Goal: Information Seeking & Learning: Learn about a topic

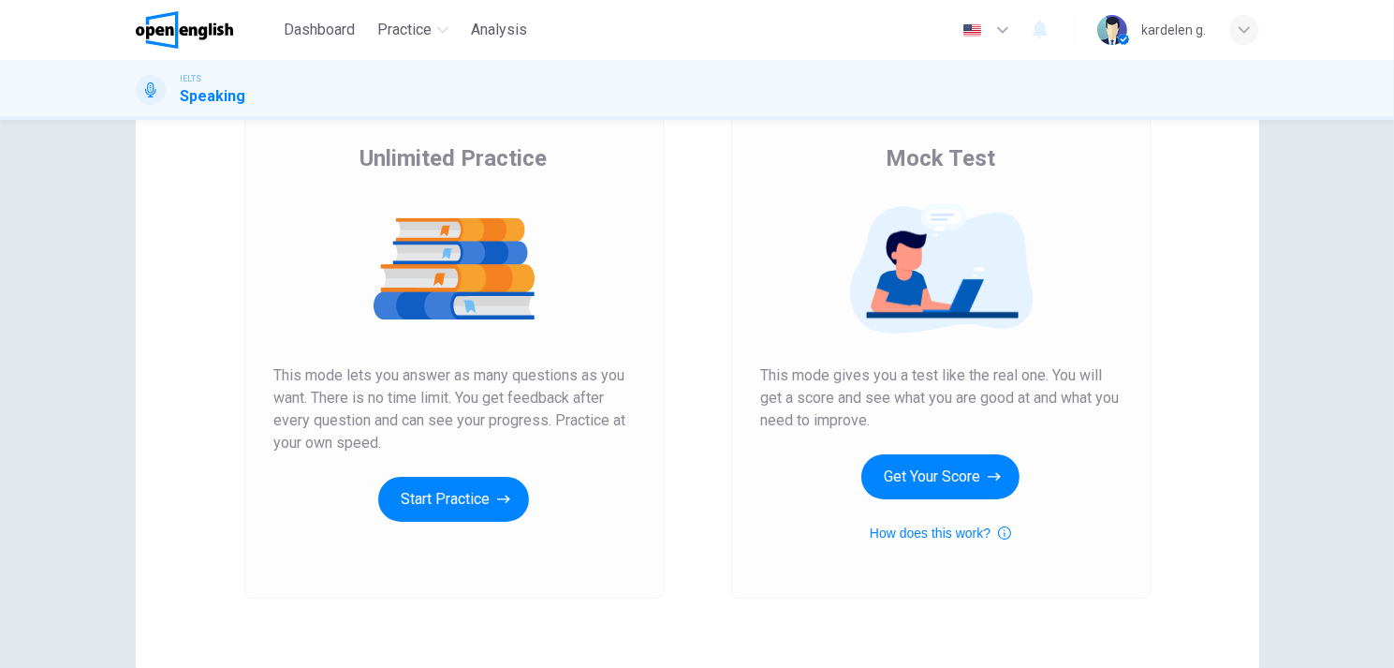
scroll to position [164, 0]
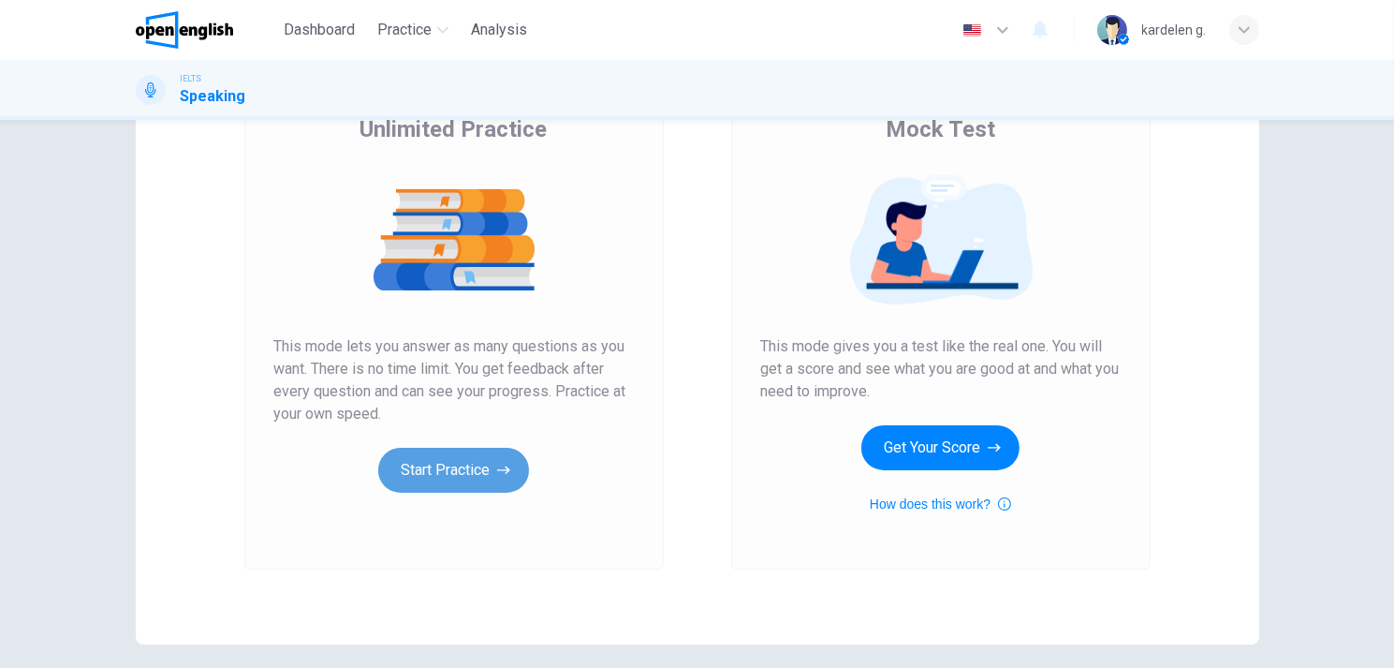
click at [474, 481] on button "Start Practice" at bounding box center [453, 470] width 151 height 45
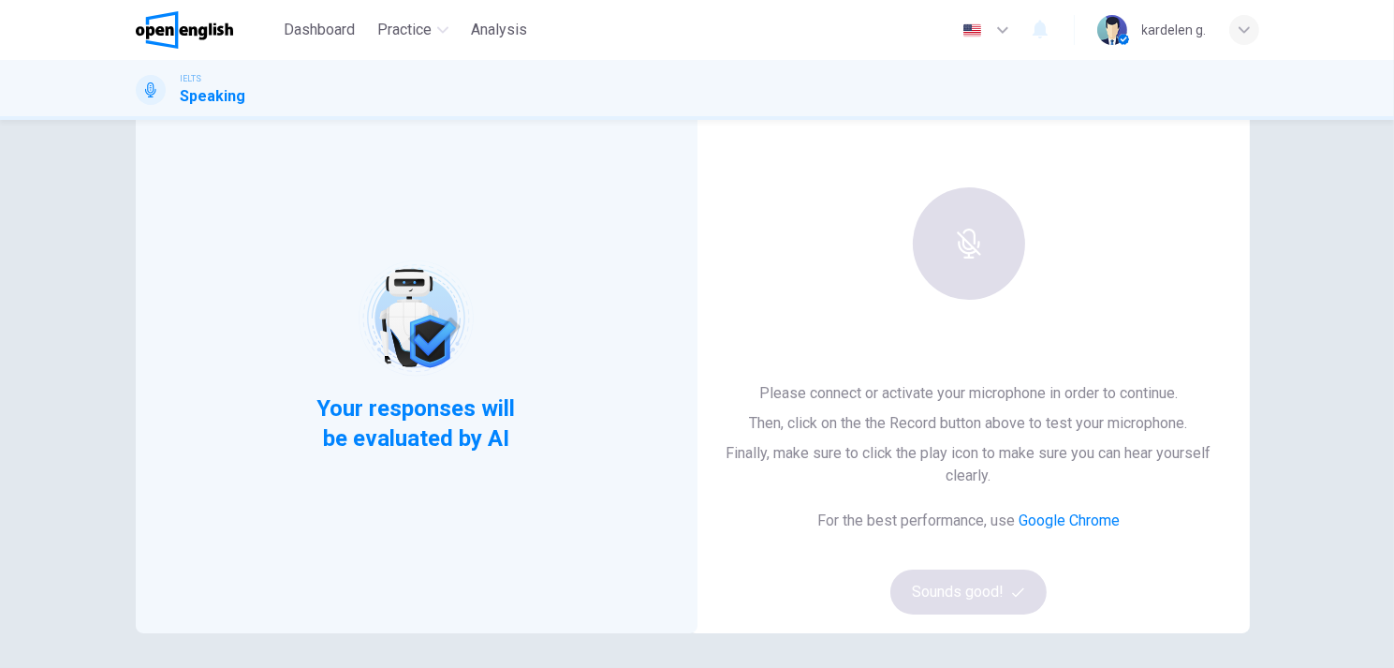
scroll to position [78, 0]
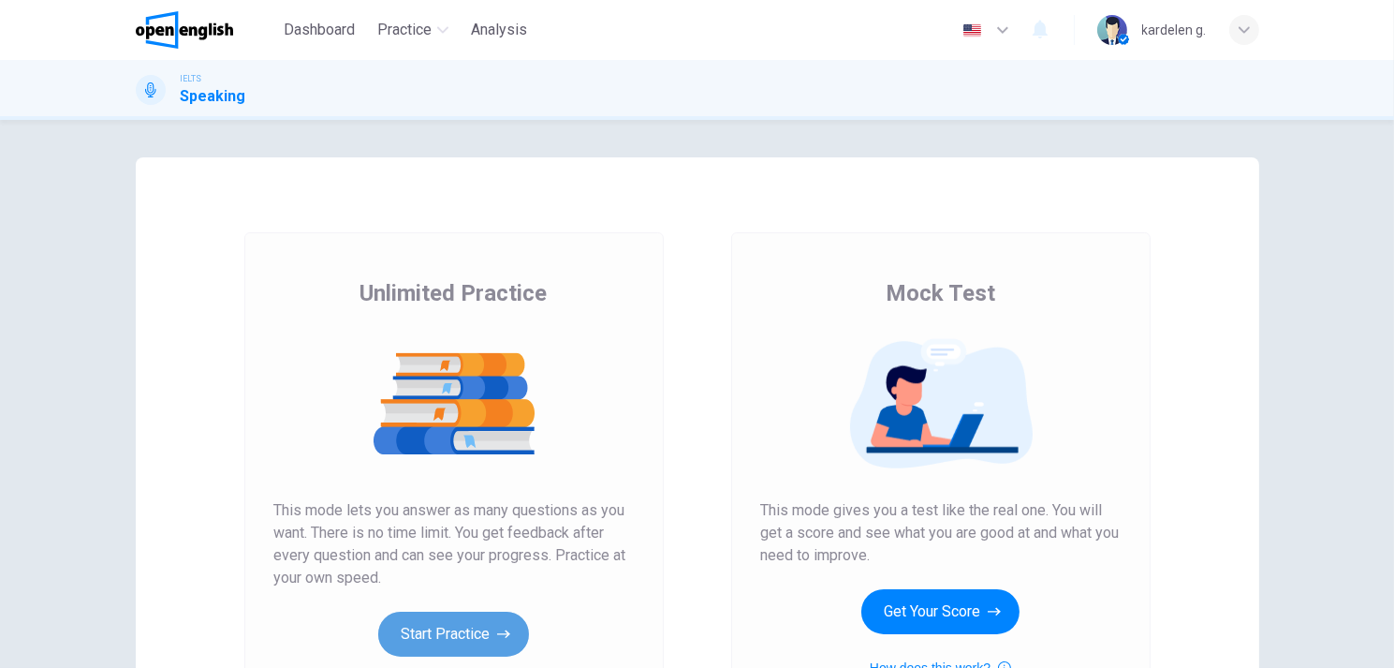
click at [451, 650] on button "Start Practice" at bounding box center [453, 634] width 151 height 45
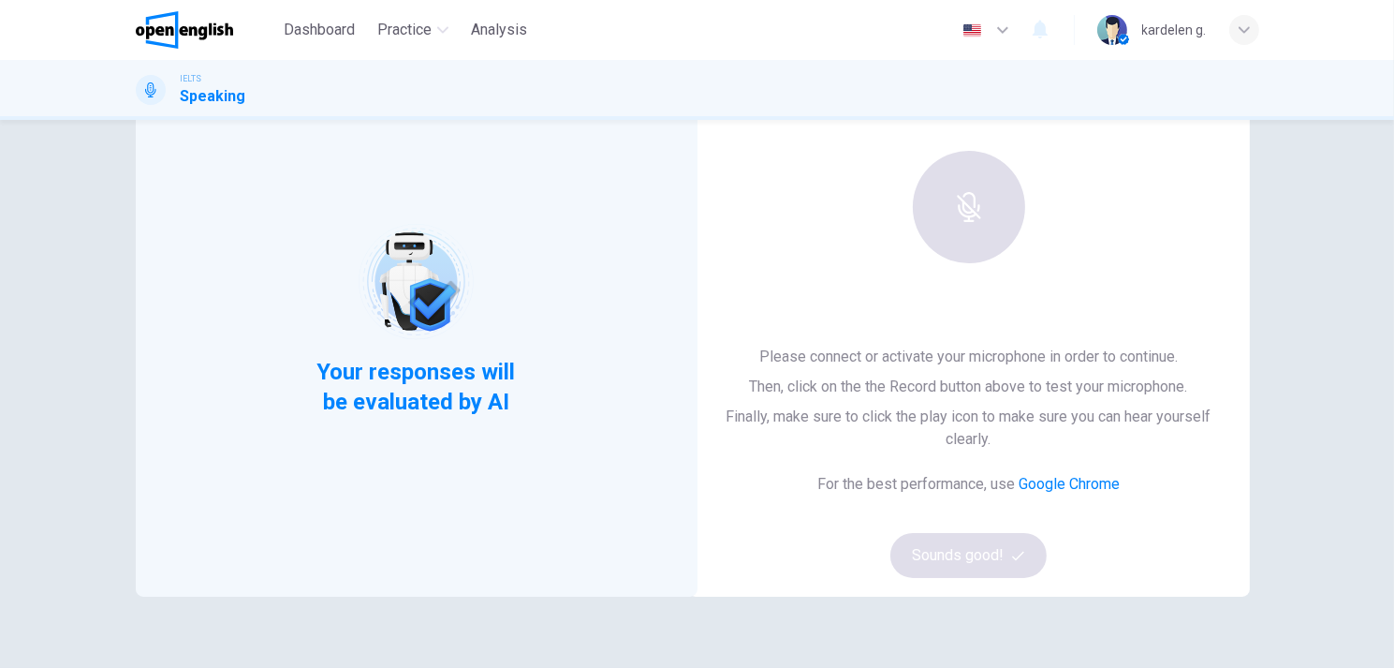
scroll to position [197, 0]
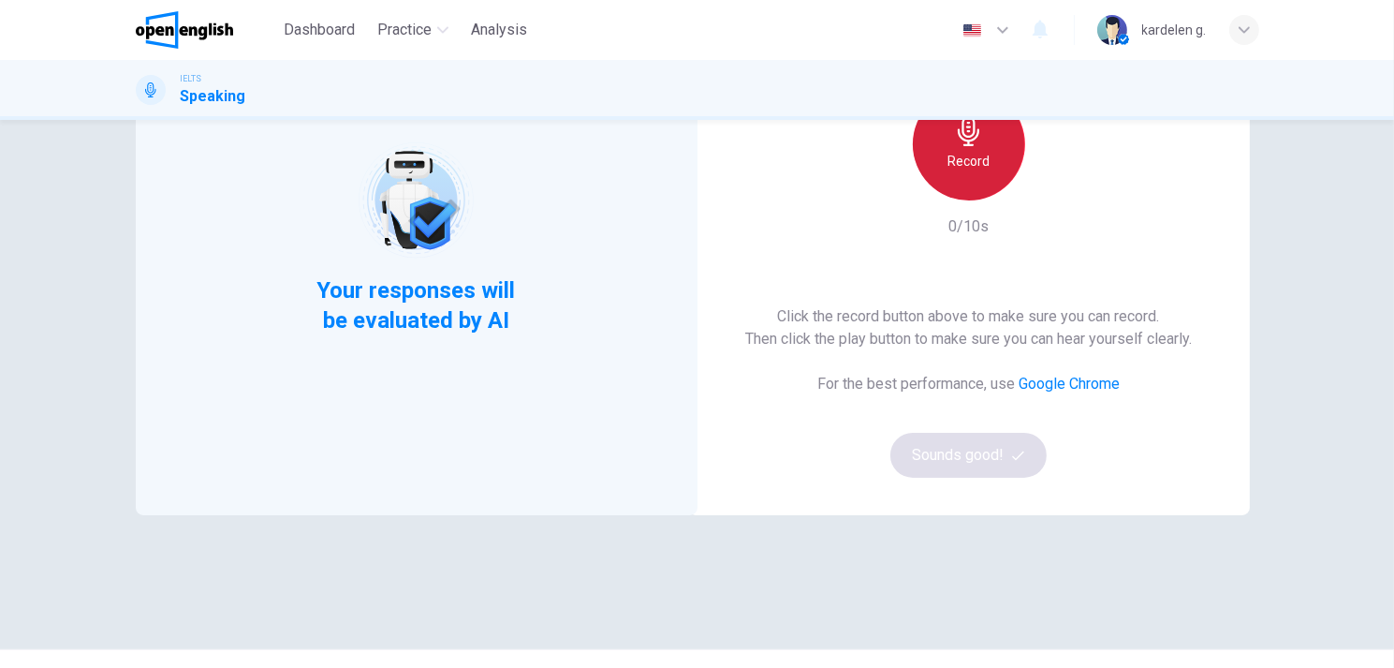
click at [980, 132] on div "Record" at bounding box center [969, 144] width 112 height 112
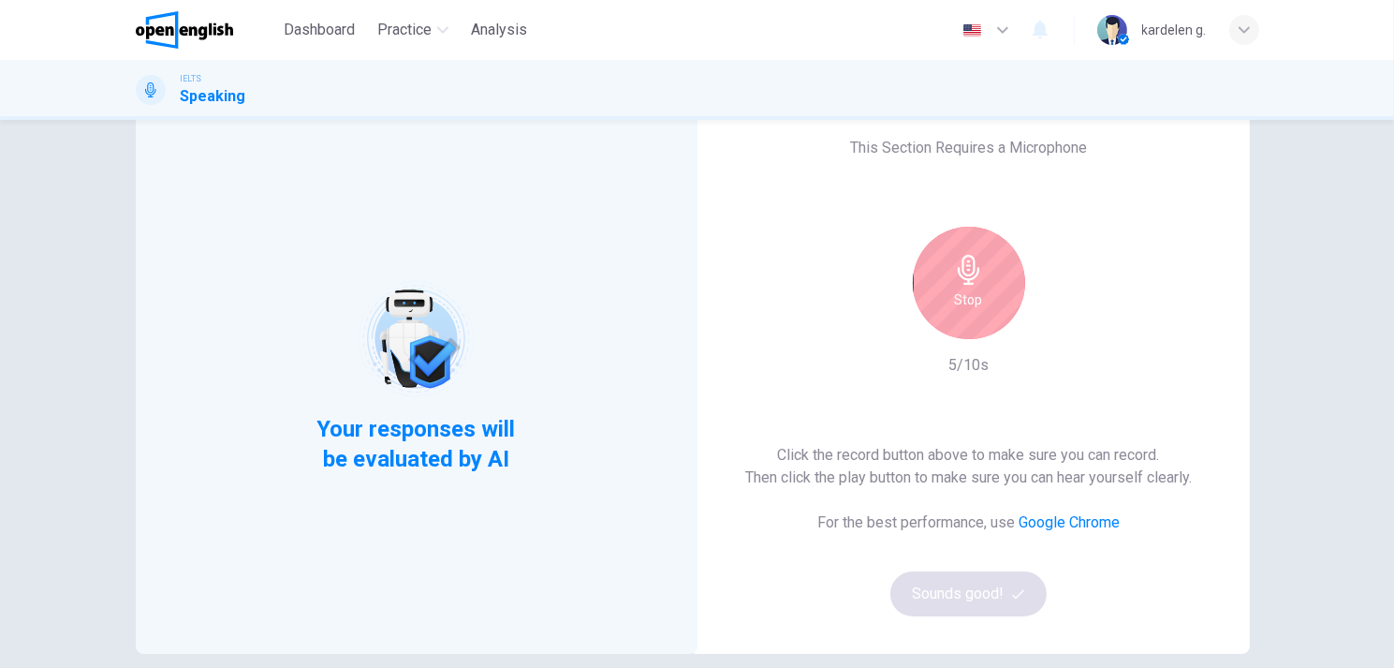
scroll to position [60, 0]
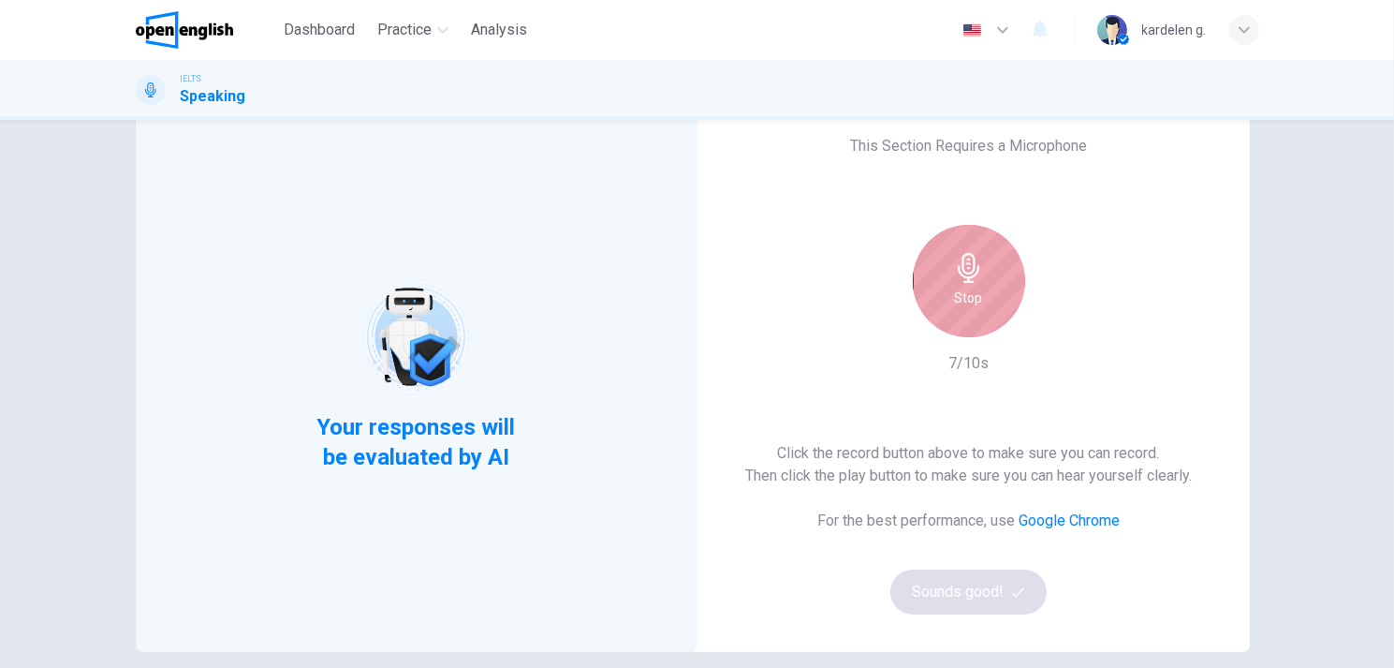
click at [962, 305] on h6 "Stop" at bounding box center [969, 298] width 28 height 22
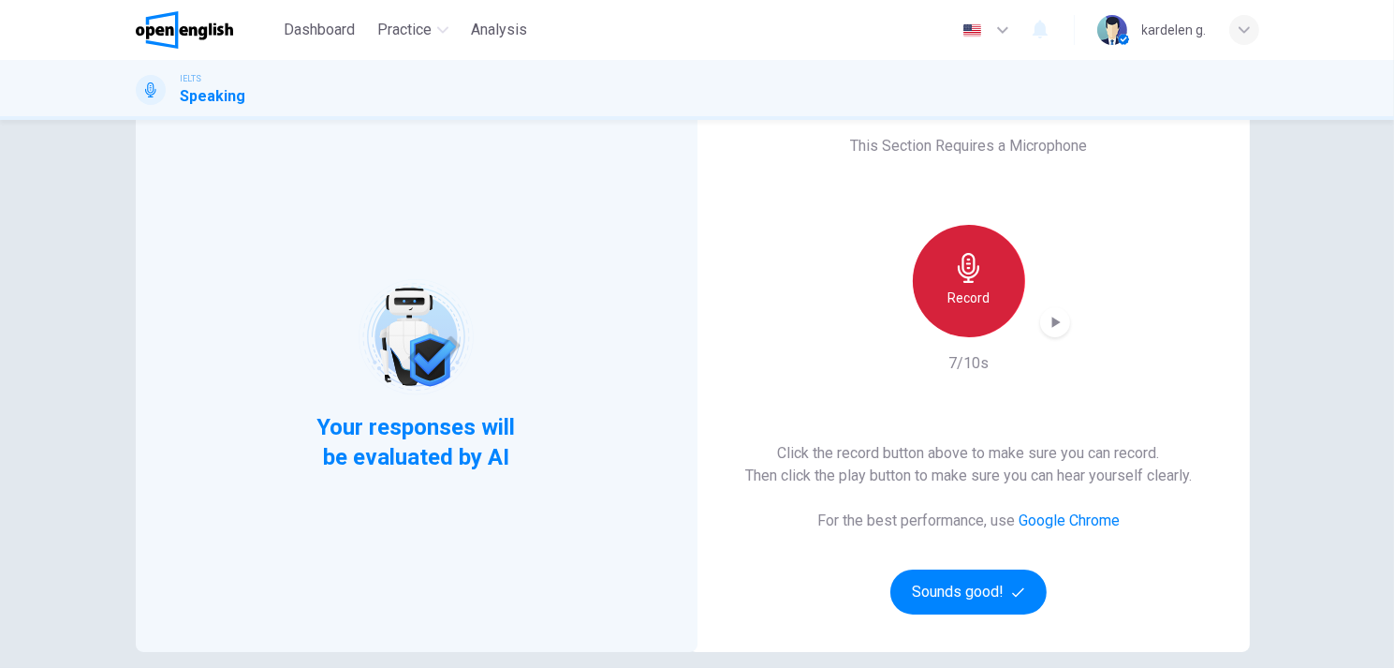
click at [962, 305] on h6 "Record" at bounding box center [969, 298] width 42 height 22
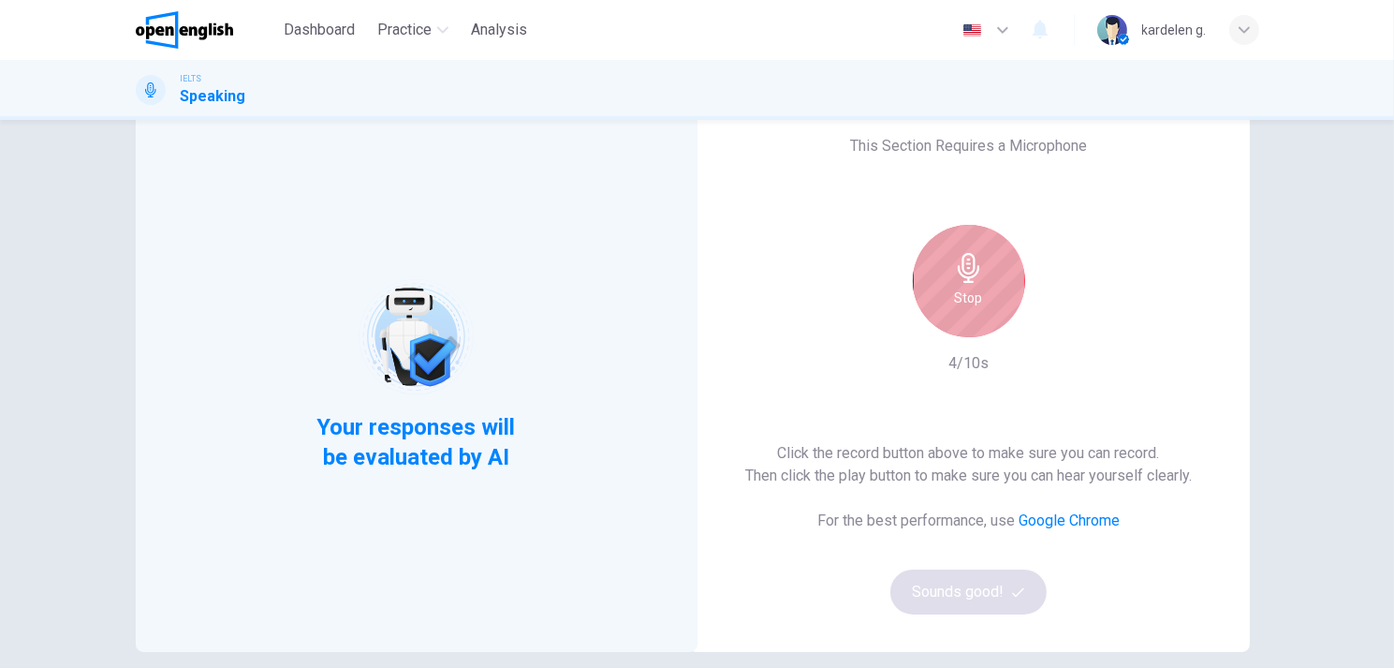
click at [977, 274] on icon "button" at bounding box center [969, 268] width 30 height 30
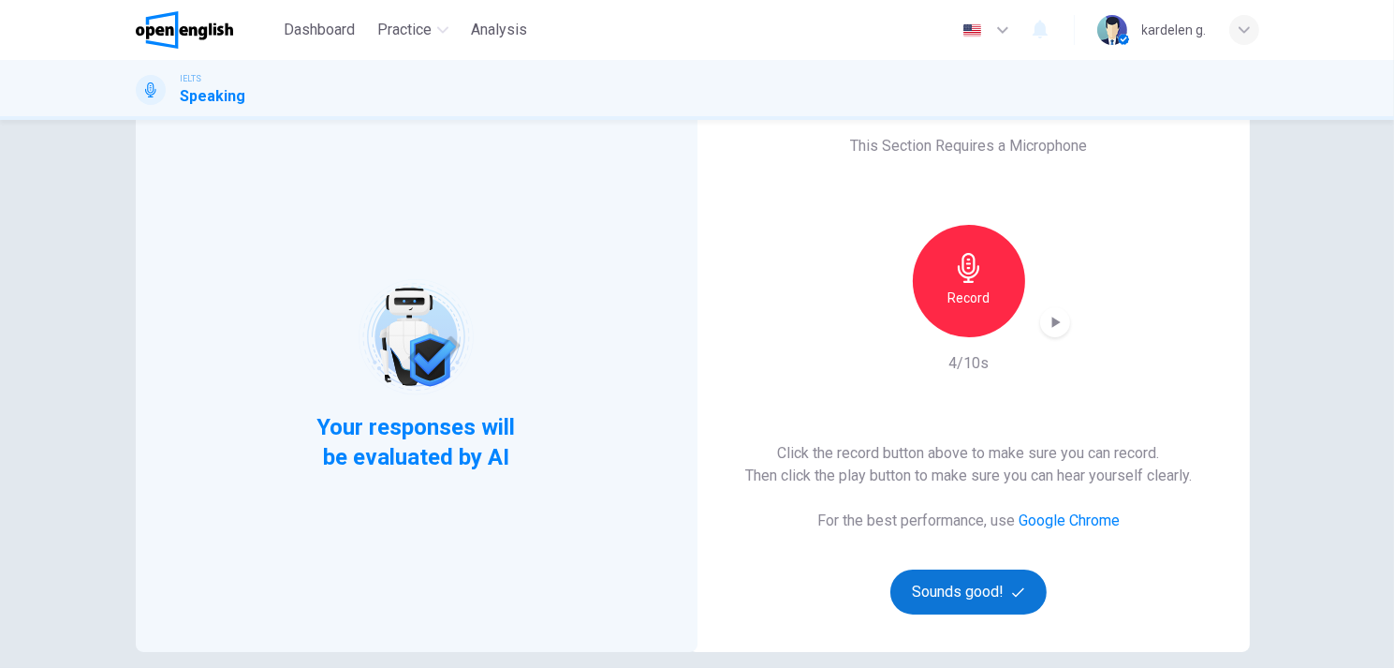
click at [981, 587] on button "Sounds good!" at bounding box center [969, 591] width 157 height 45
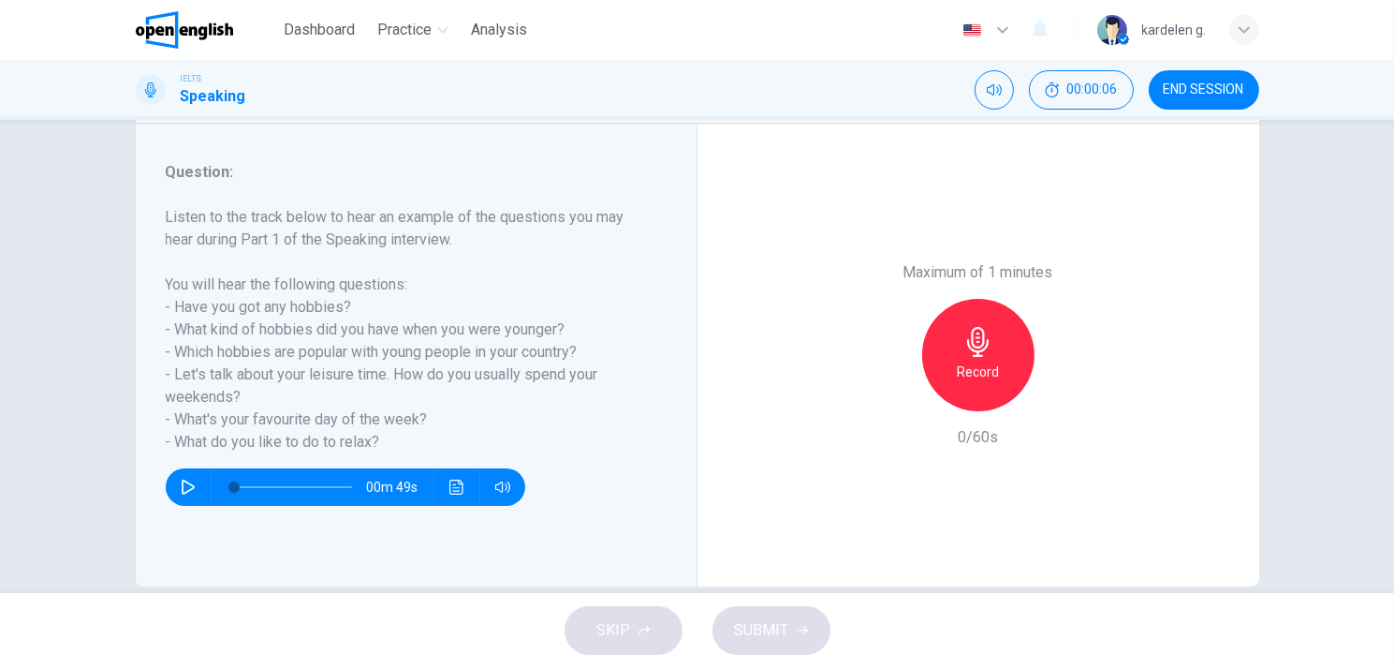
scroll to position [229, 0]
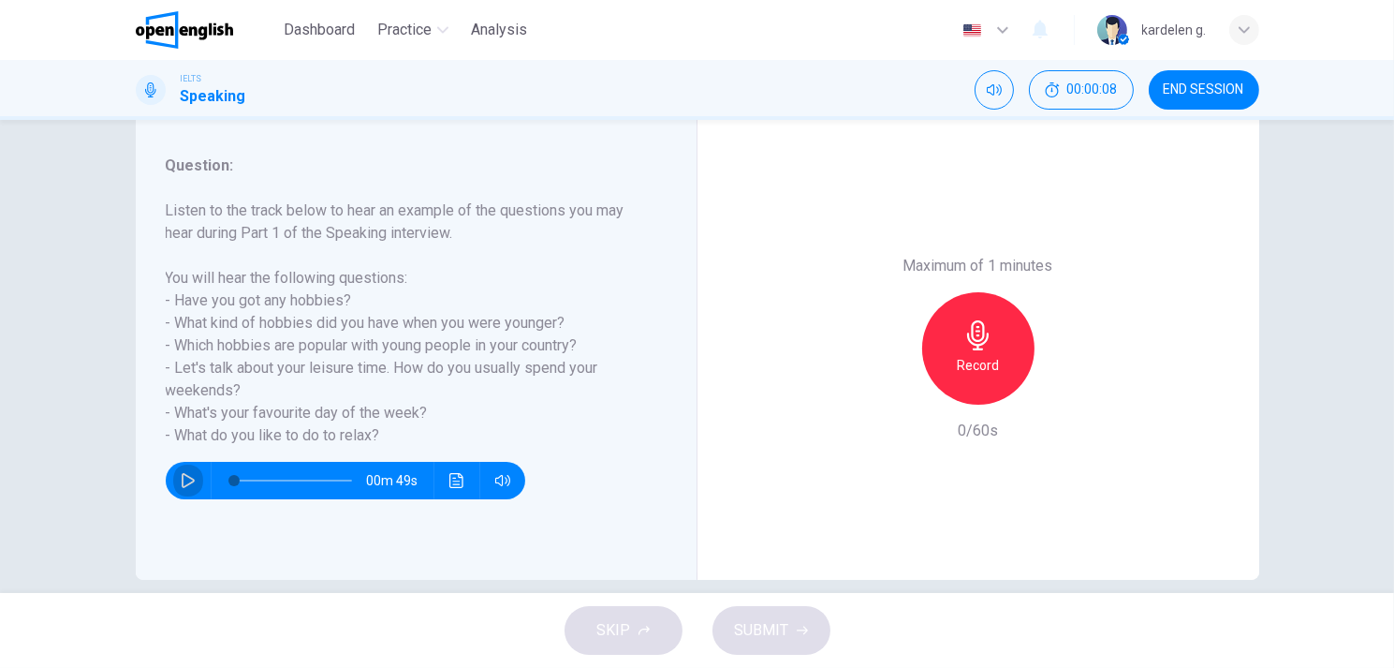
click at [181, 483] on icon "button" at bounding box center [188, 480] width 15 height 15
type input "*"
click at [938, 355] on div "Record" at bounding box center [978, 348] width 112 height 112
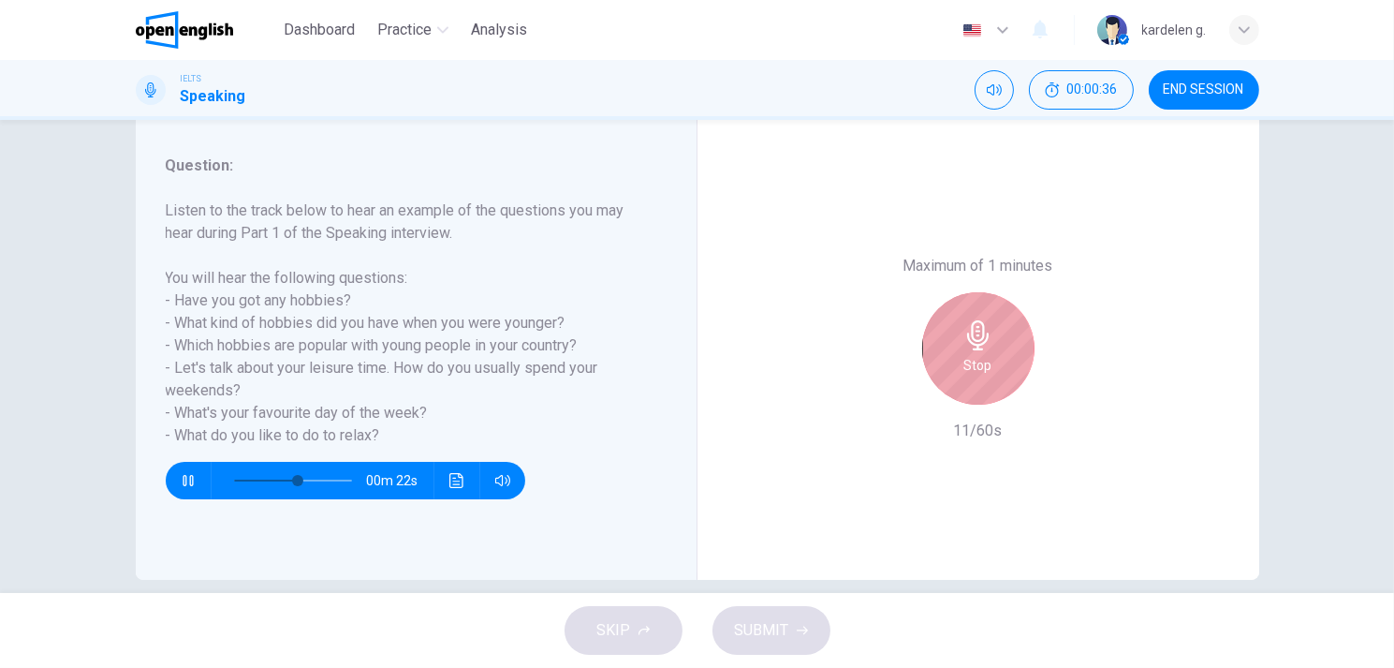
click at [983, 341] on icon "button" at bounding box center [979, 335] width 30 height 30
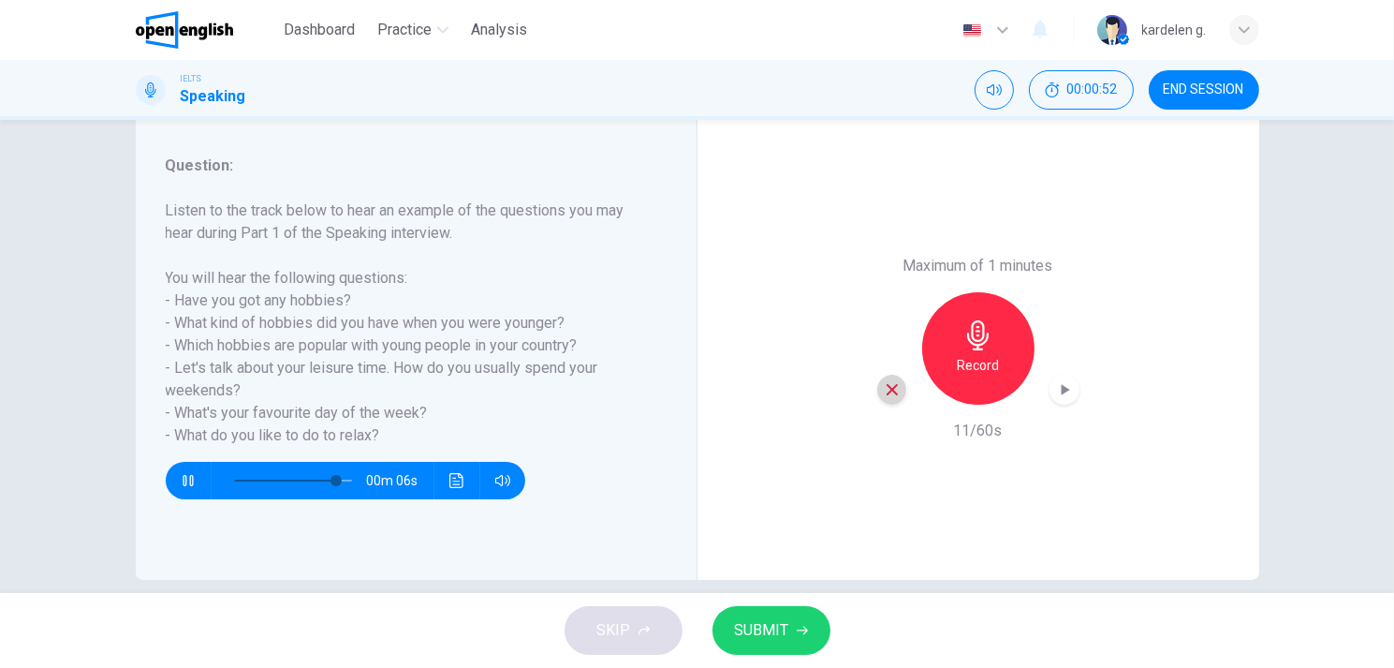
click at [886, 383] on icon "button" at bounding box center [892, 389] width 17 height 17
type input "*"
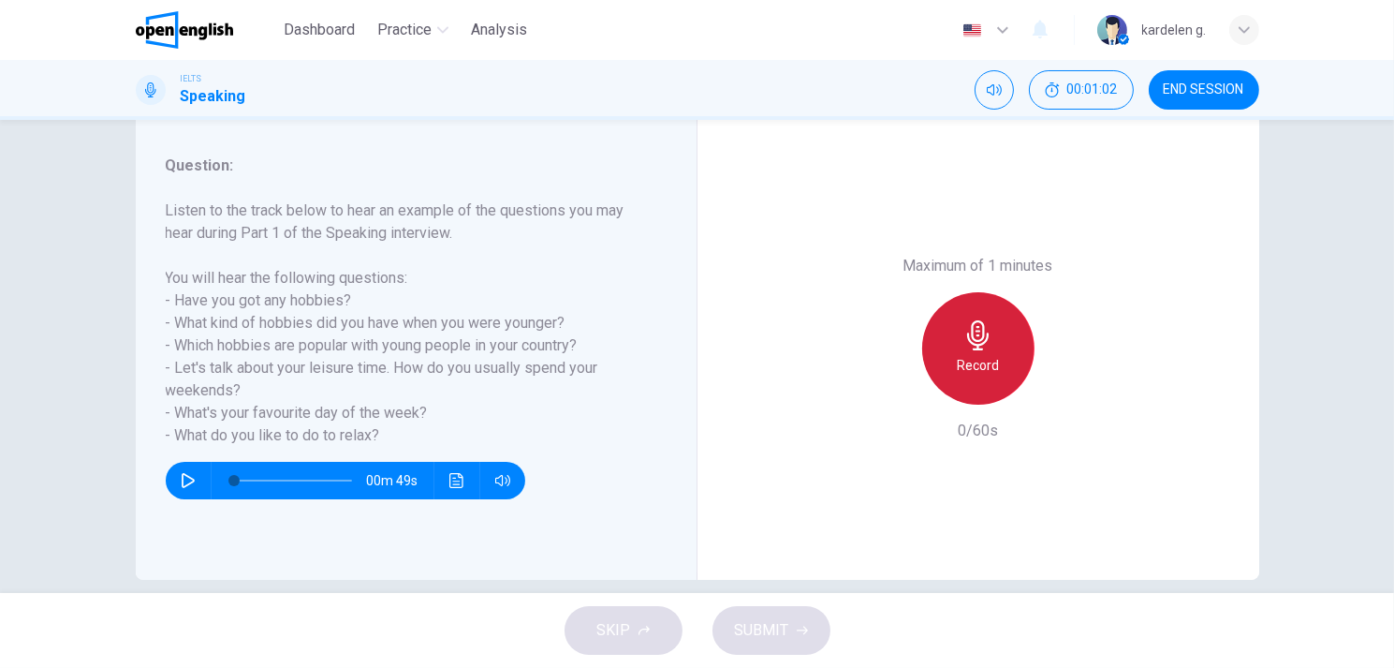
click at [971, 351] on div "Record" at bounding box center [978, 348] width 112 height 112
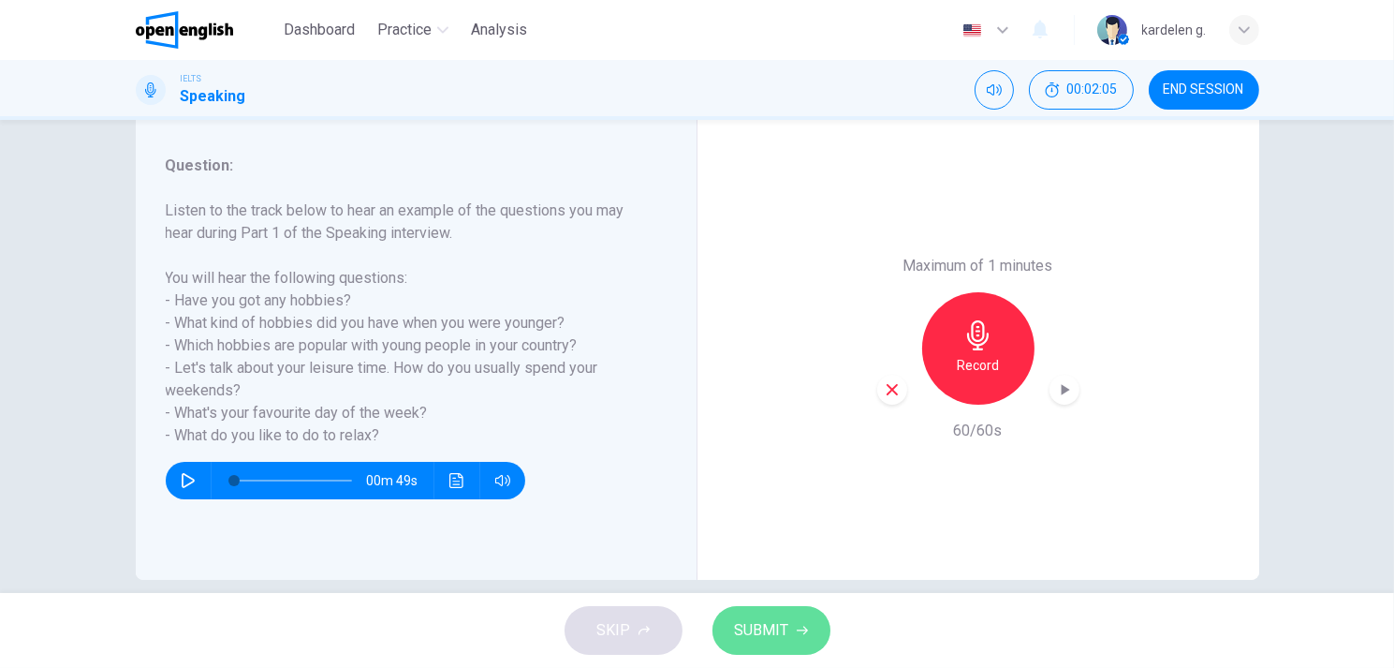
click at [790, 636] on button "SUBMIT" at bounding box center [772, 630] width 118 height 49
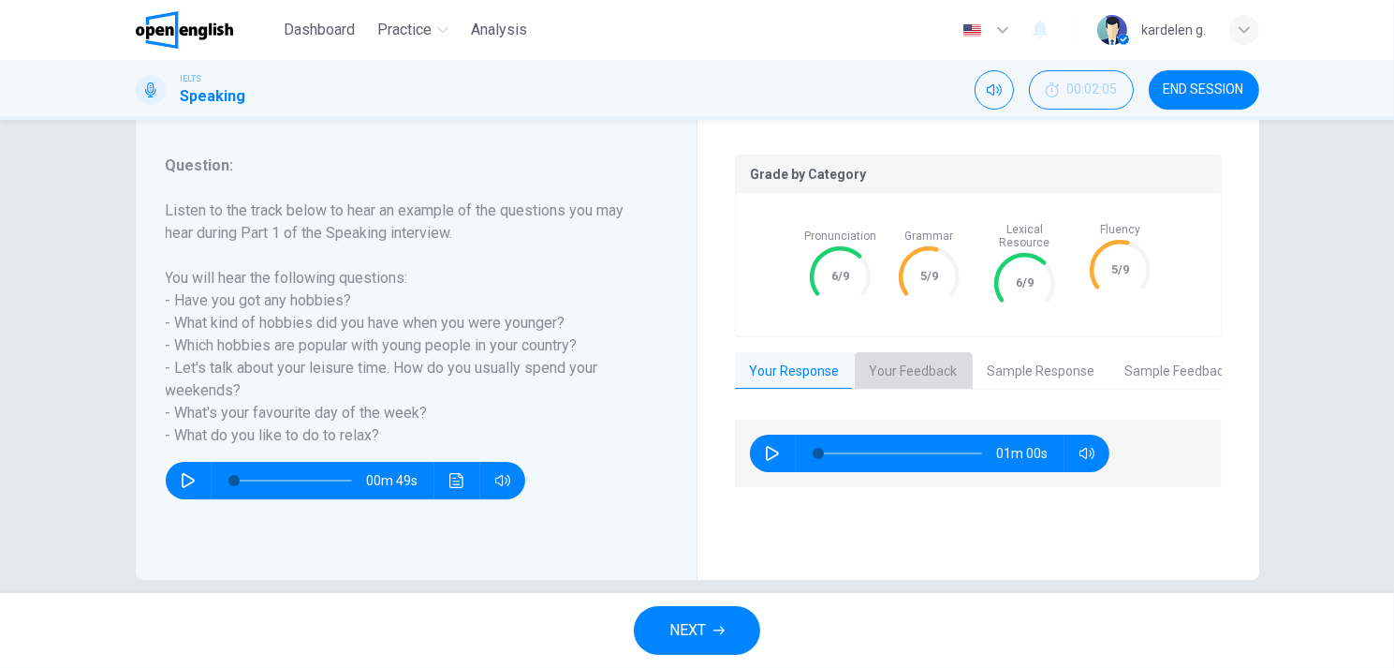
click at [897, 359] on button "Your Feedback" at bounding box center [914, 371] width 118 height 39
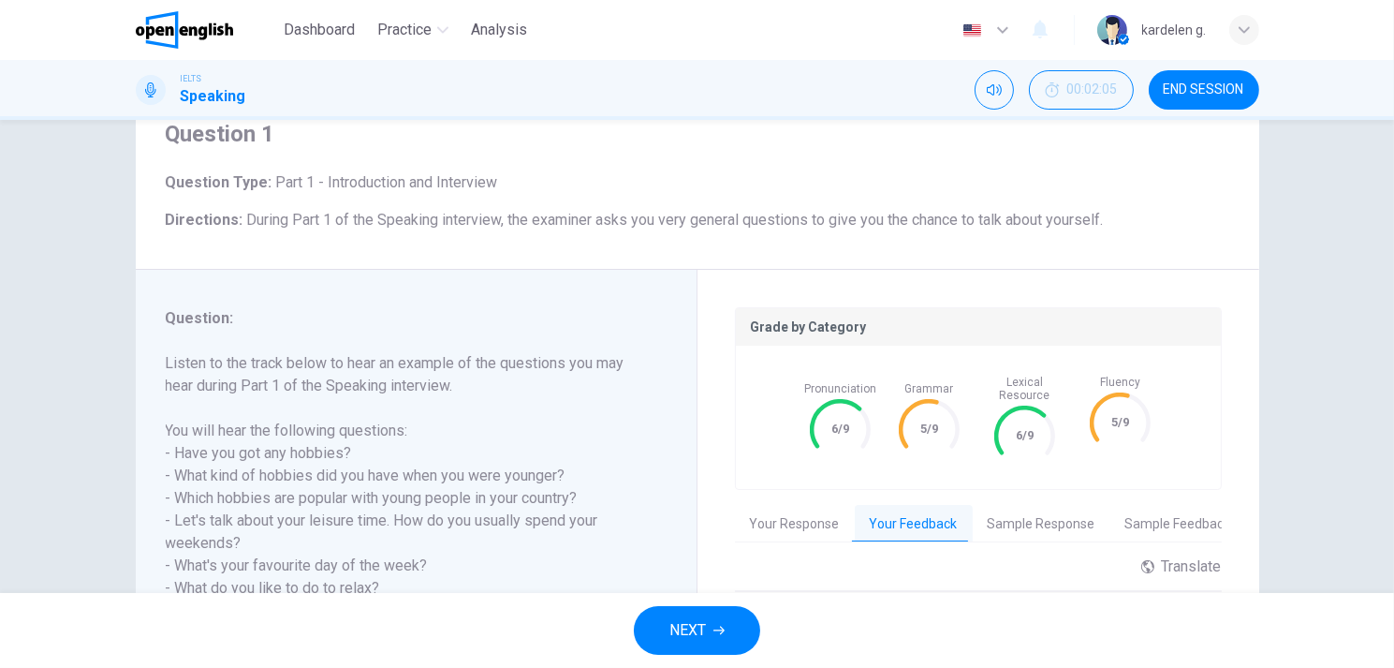
scroll to position [73, 0]
click at [1036, 519] on button "Sample Response" at bounding box center [1042, 527] width 138 height 39
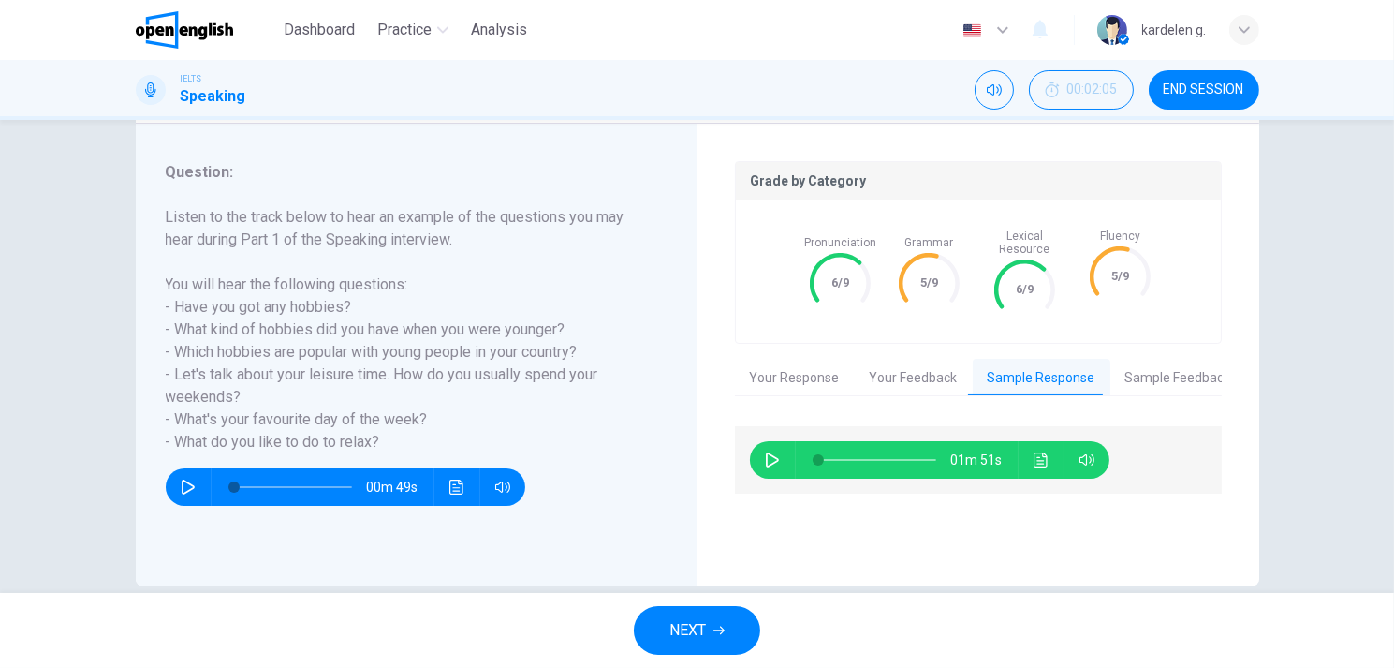
scroll to position [222, 0]
click at [711, 632] on button "NEXT" at bounding box center [697, 630] width 126 height 49
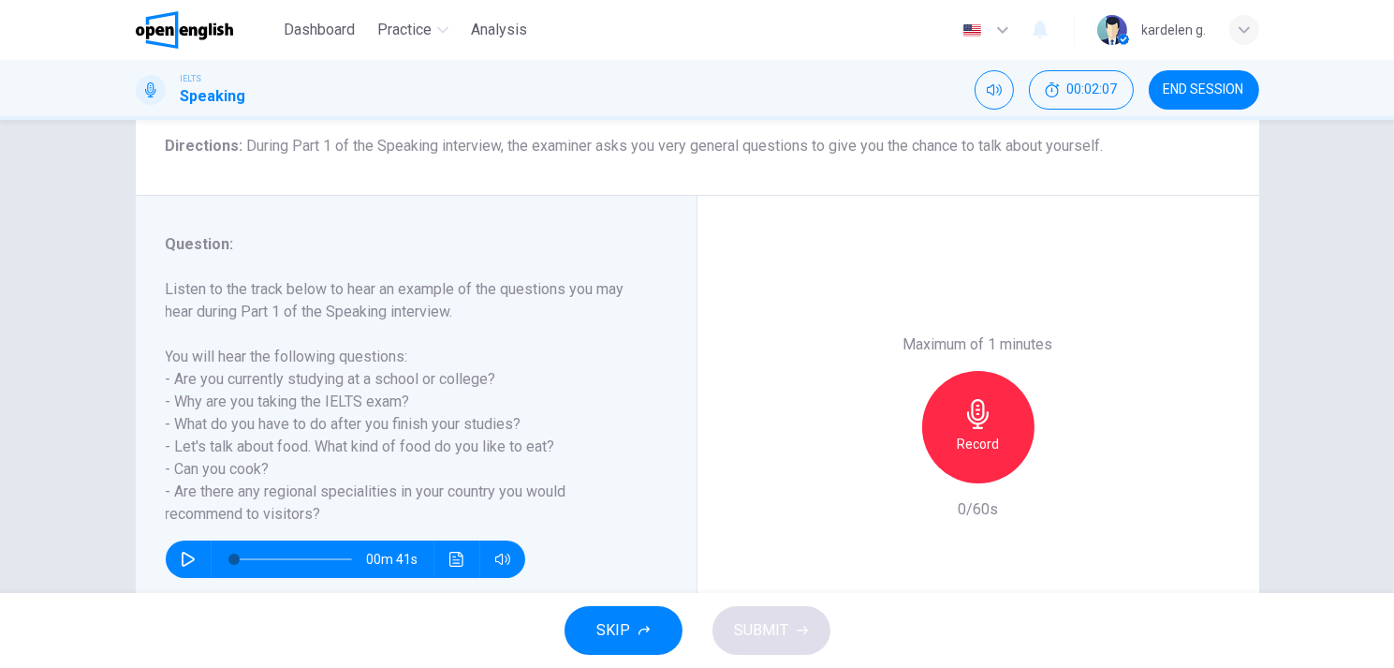
scroll to position [177, 0]
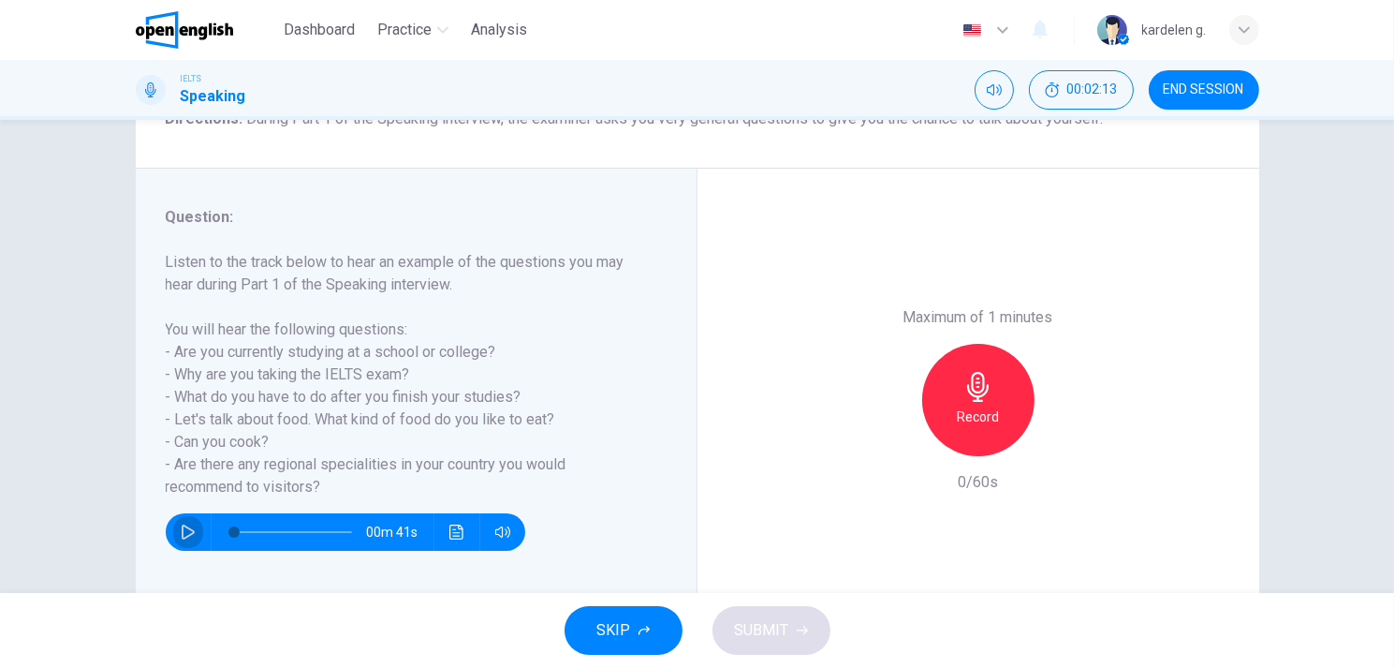
click at [173, 533] on button "button" at bounding box center [188, 531] width 30 height 37
type input "**"
type input "*"
click at [984, 403] on div "Record" at bounding box center [978, 400] width 112 height 112
click at [775, 627] on span "SUBMIT" at bounding box center [762, 630] width 54 height 26
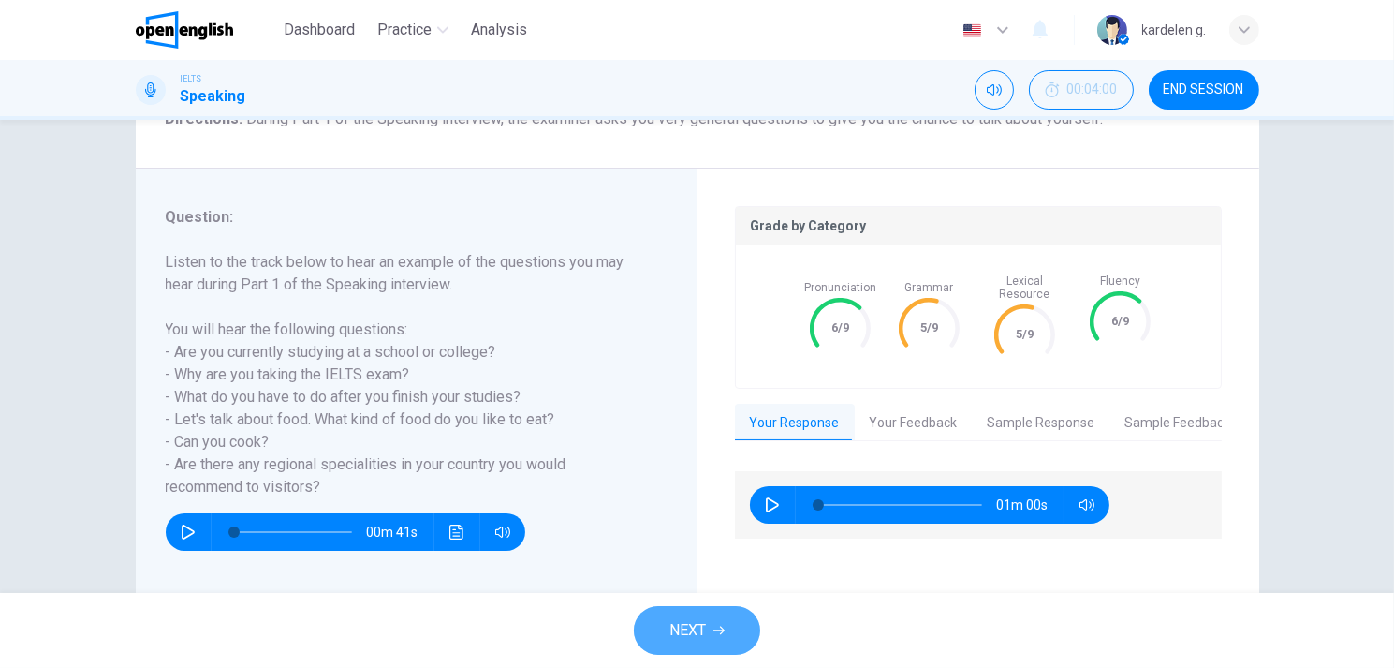
click at [683, 622] on span "NEXT" at bounding box center [688, 630] width 37 height 26
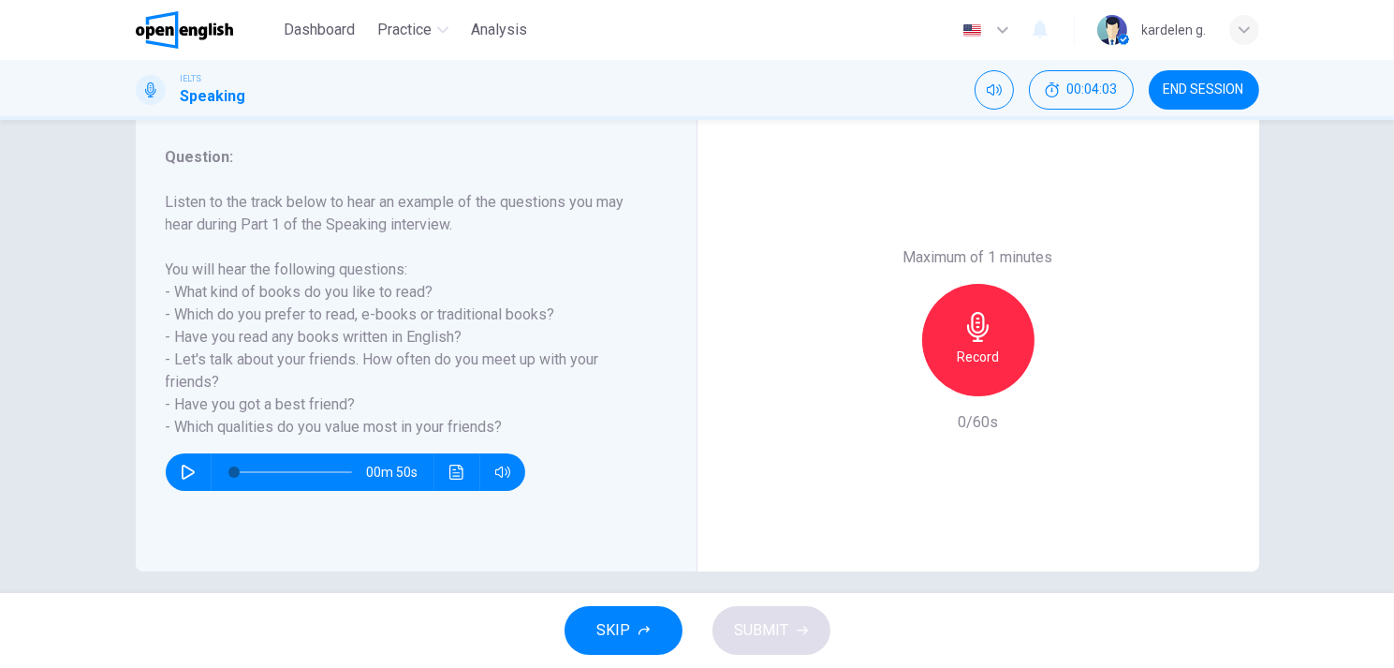
scroll to position [252, 0]
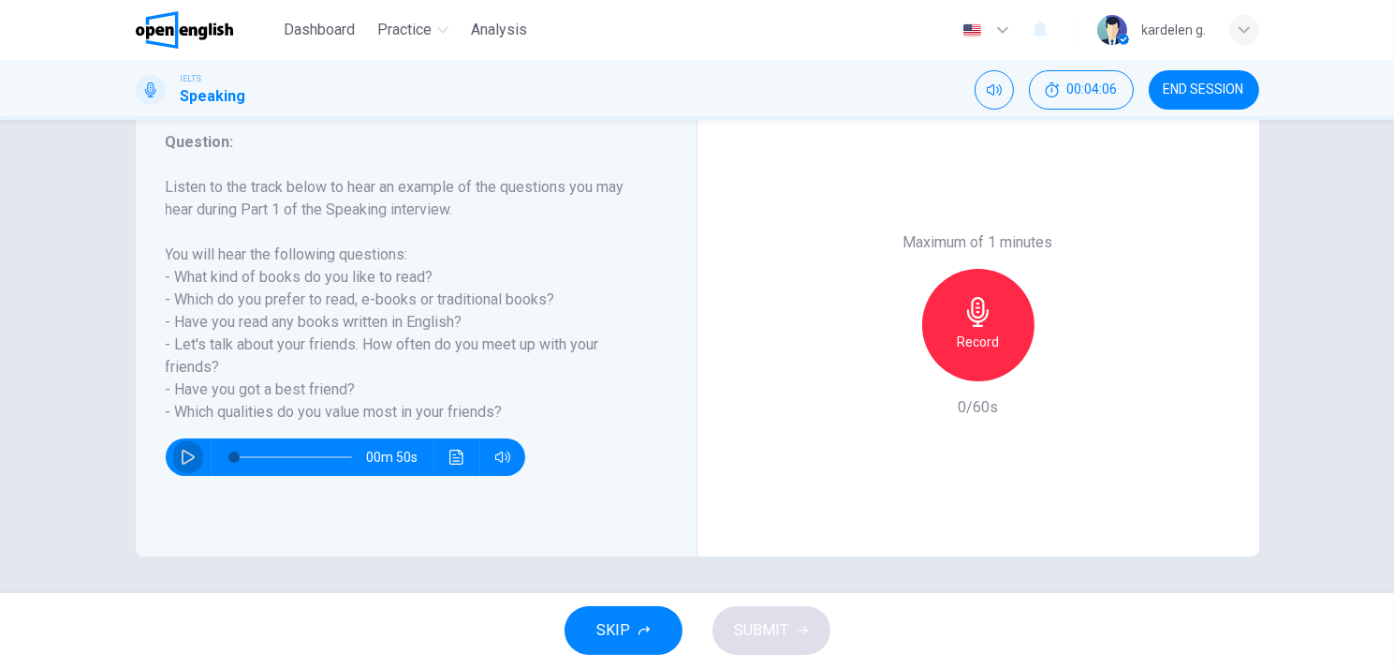
click at [182, 461] on icon "button" at bounding box center [188, 457] width 13 height 15
click at [183, 459] on icon "button" at bounding box center [188, 456] width 10 height 11
type input "**"
